Goal: Navigation & Orientation: Find specific page/section

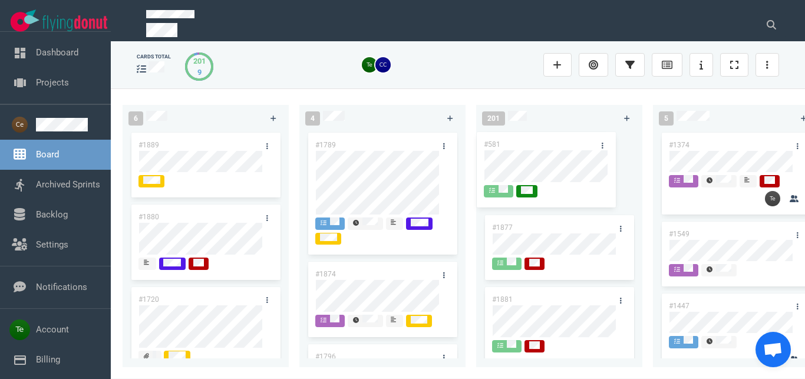
click at [540, 146] on div "#1877 #1881 #1882 #1886 #1885 #1779 #1749 Showing 50 cards Load more" at bounding box center [559, 241] width 152 height 223
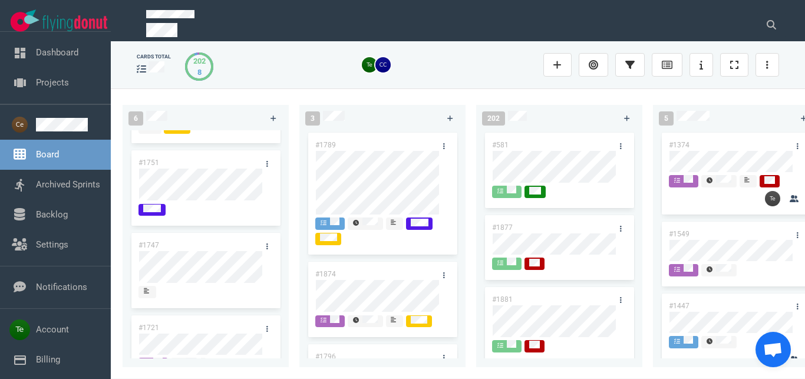
scroll to position [266, 0]
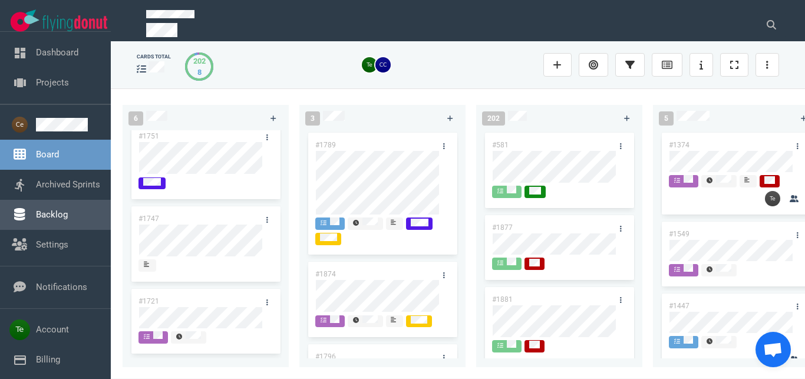
click at [60, 220] on link "Backlog" at bounding box center [52, 214] width 32 height 11
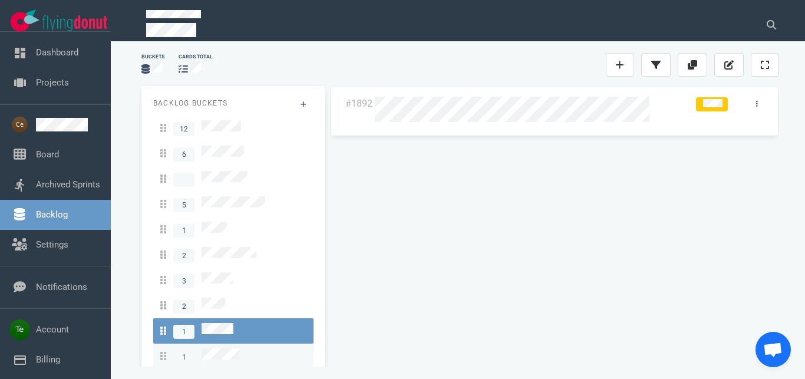
click at [229, 348] on span "1" at bounding box center [200, 356] width 80 height 16
